Goal: Information Seeking & Learning: Learn about a topic

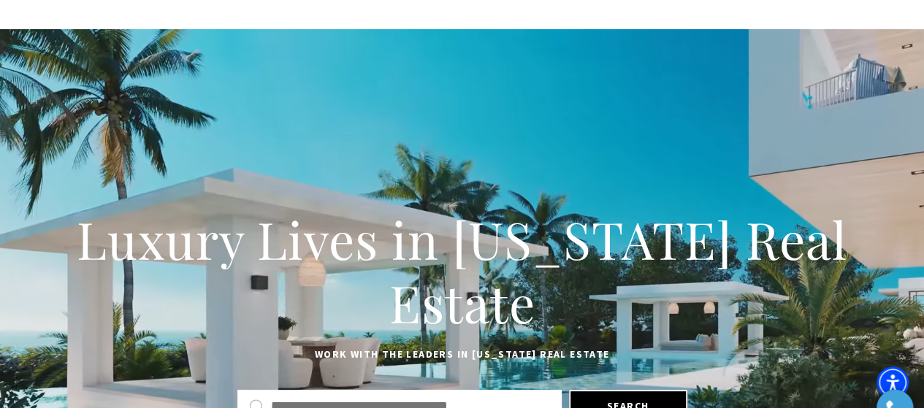
scroll to position [292, 0]
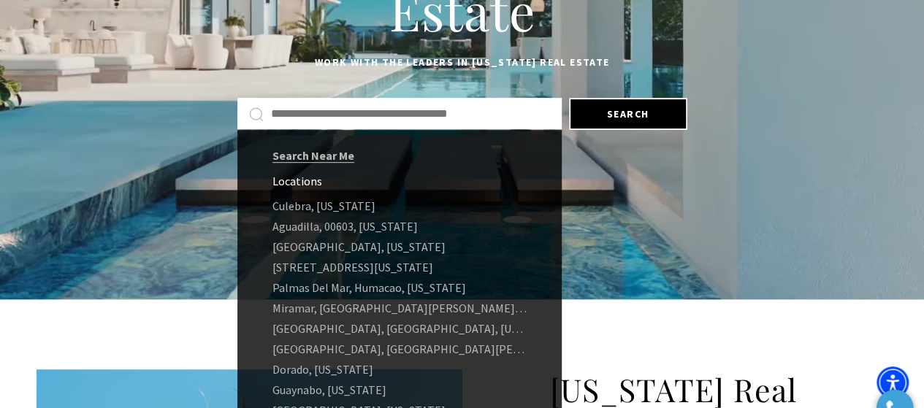
click at [442, 112] on input "text" at bounding box center [410, 113] width 279 height 19
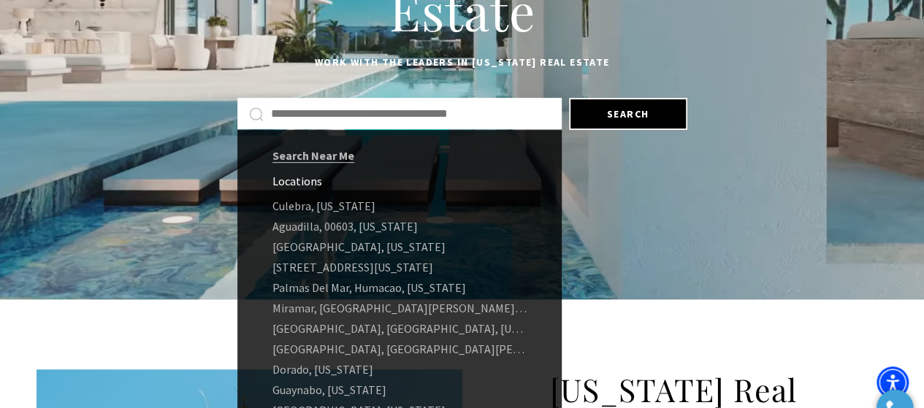
paste input "**********"
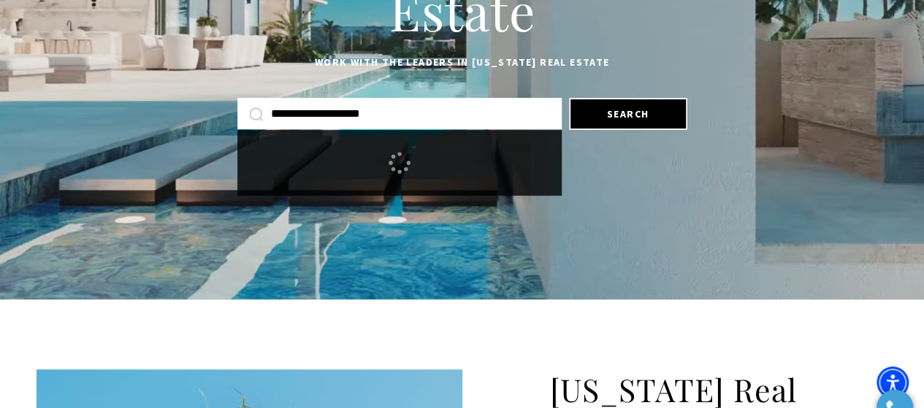
type input "**********"
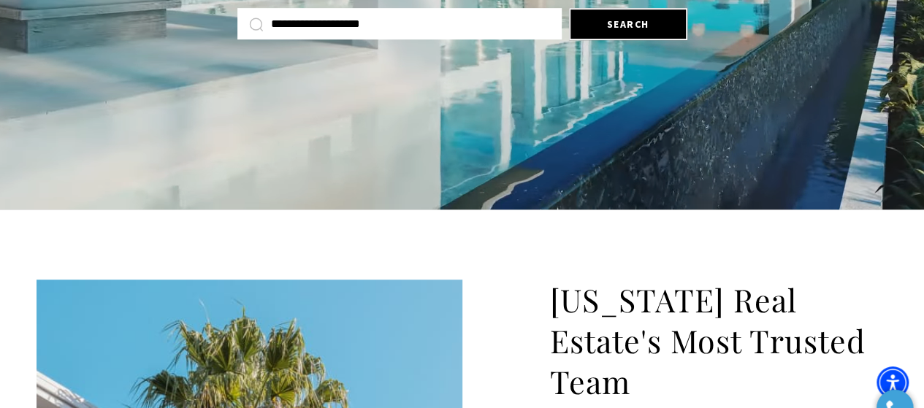
scroll to position [380, 0]
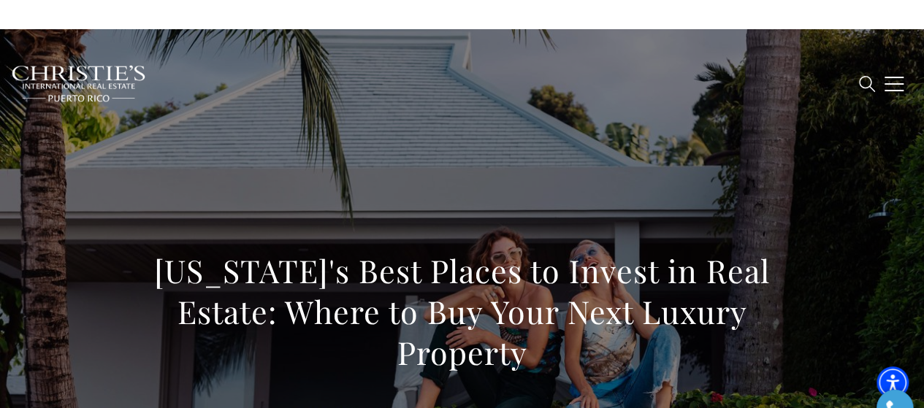
scroll to position [7823, 0]
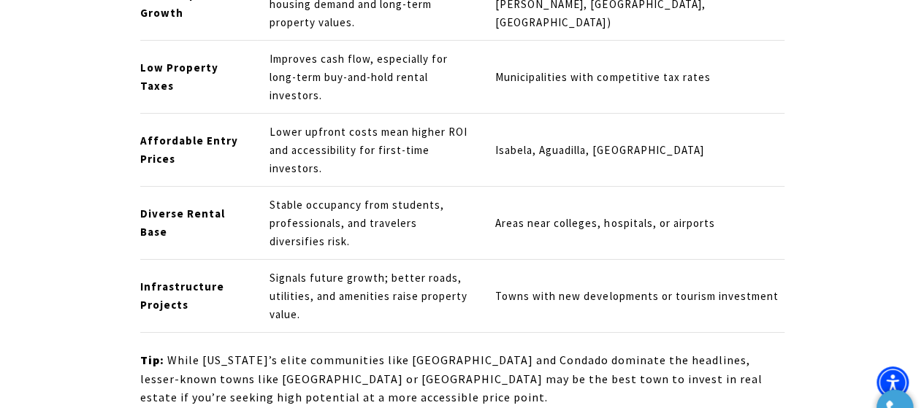
drag, startPoint x: 193, startPoint y: 200, endPoint x: 440, endPoint y: 215, distance: 248.0
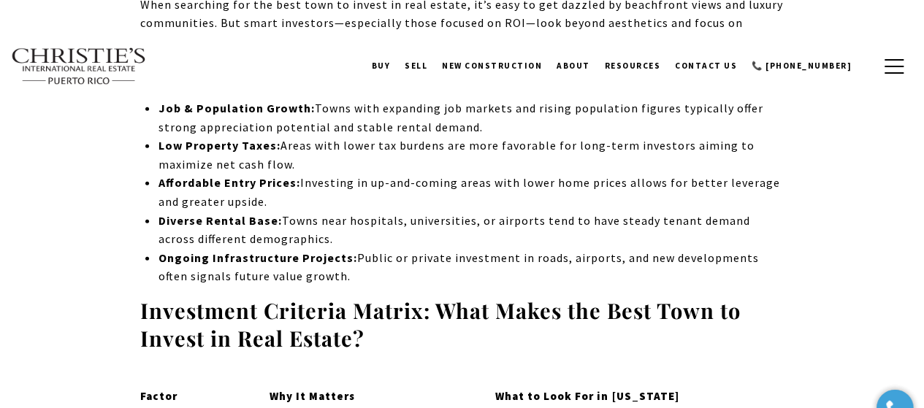
drag, startPoint x: 318, startPoint y: 183, endPoint x: 429, endPoint y: 179, distance: 110.3
copy span "benefits to business"
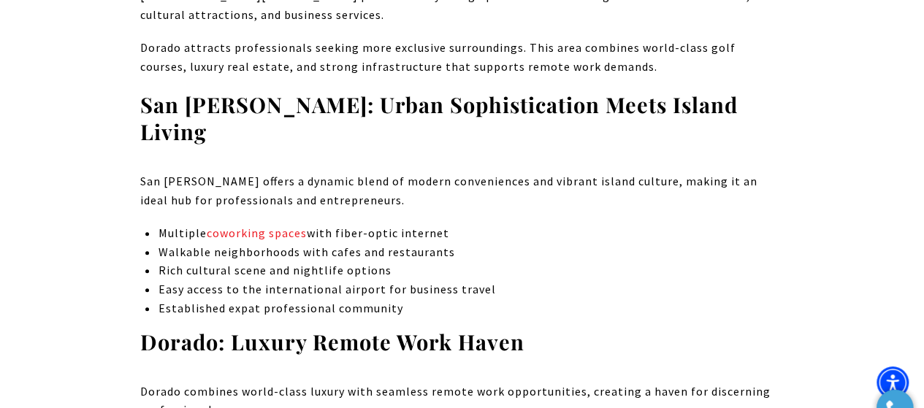
scroll to position [3487, 0]
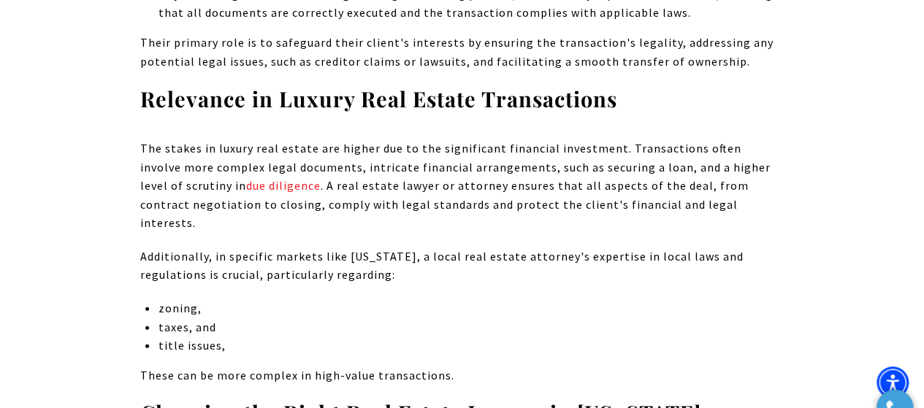
scroll to position [2073, 0]
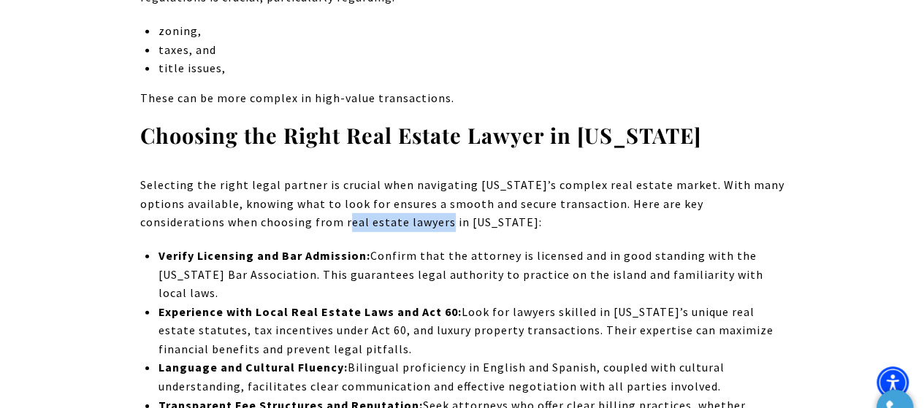
drag, startPoint x: 256, startPoint y: 202, endPoint x: 355, endPoint y: 201, distance: 98.6
click at [355, 201] on p "Selecting the right legal partner is crucial when navigating Puerto Rico’s comp…" at bounding box center [462, 204] width 644 height 56
copy p "real estate lawyer"
